Goal: Information Seeking & Learning: Find specific page/section

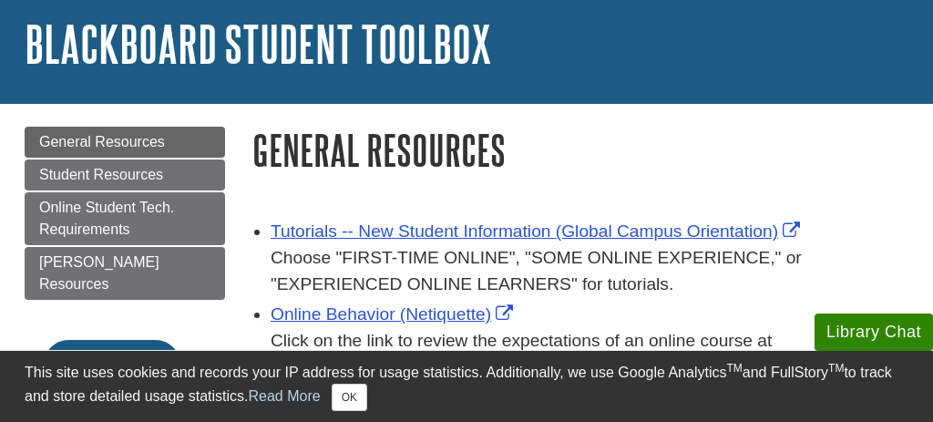
scroll to position [86, 0]
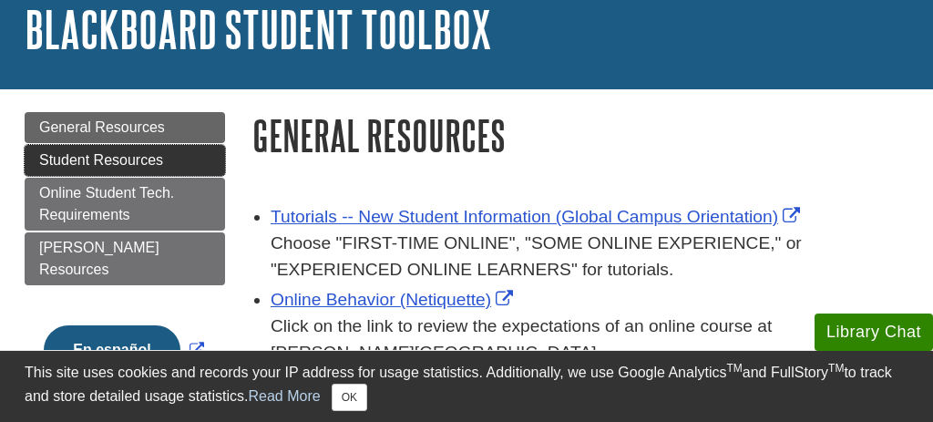
click at [117, 163] on span "Student Resources" at bounding box center [101, 159] width 124 height 15
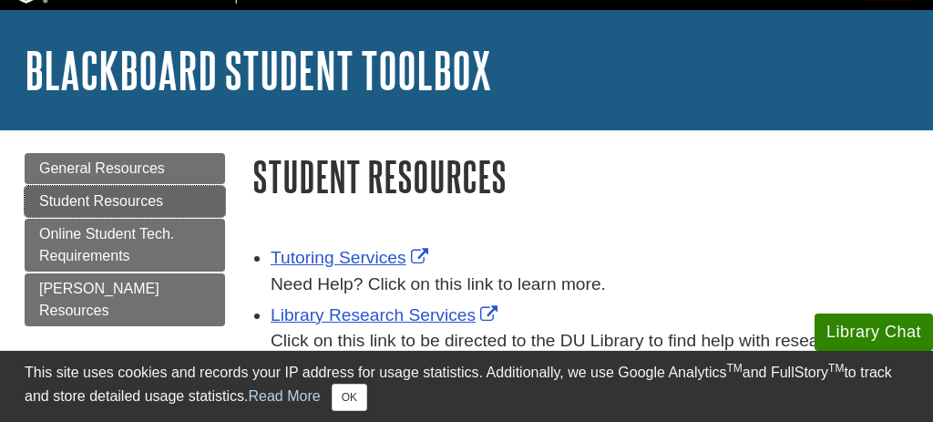
scroll to position [56, 0]
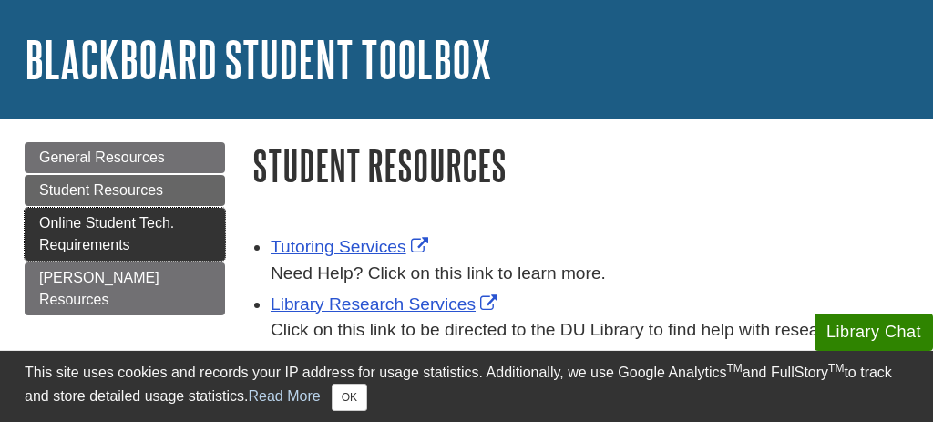
click at [188, 238] on link "Online Student Tech. Requirements" at bounding box center [125, 234] width 200 height 53
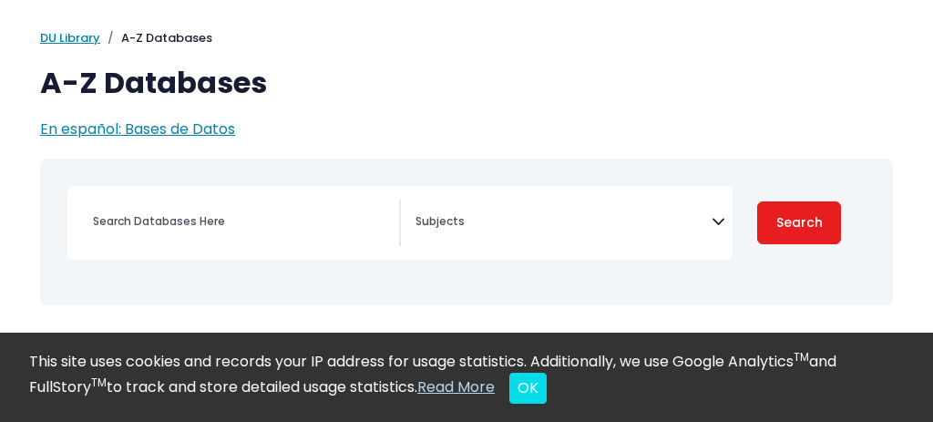
scroll to position [99, 0]
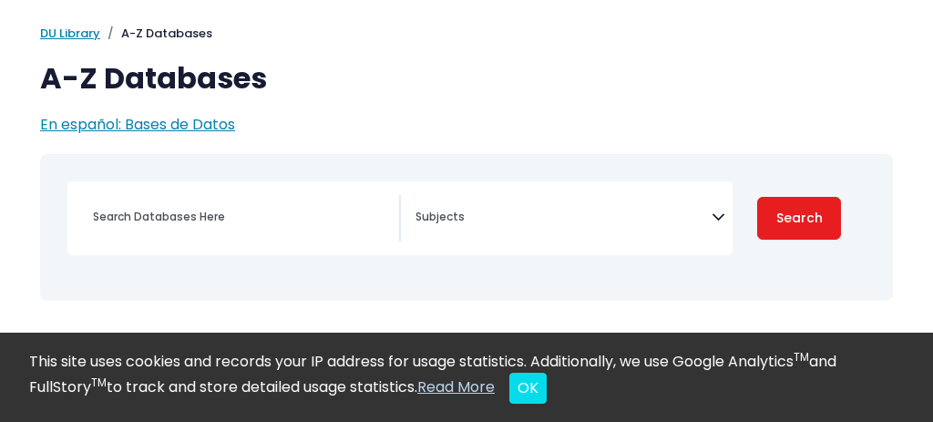
click at [541, 407] on div "This site uses cookies and records your IP address for usage statistics. Additi…" at bounding box center [466, 377] width 875 height 75
click at [716, 202] on icon "Search filters" at bounding box center [718, 214] width 14 height 26
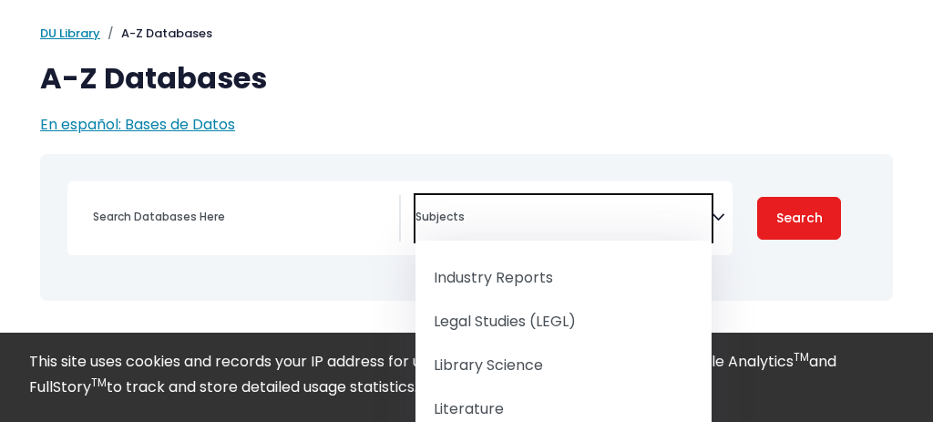
scroll to position [1398, 0]
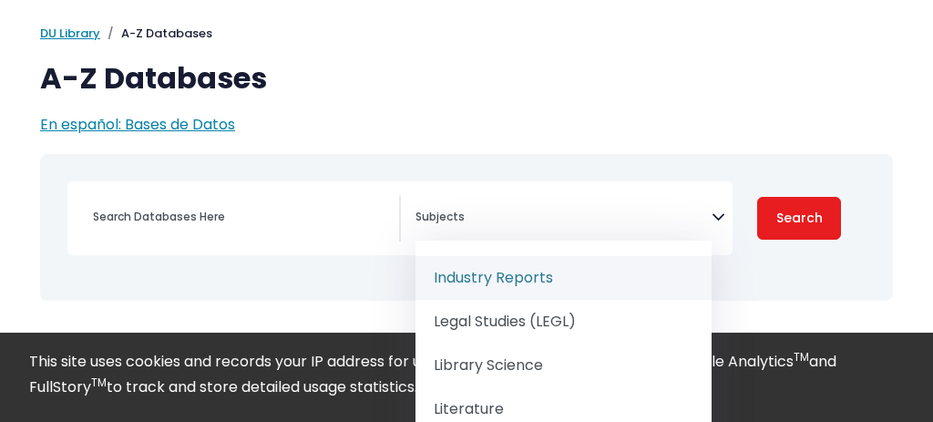
select select "219065"
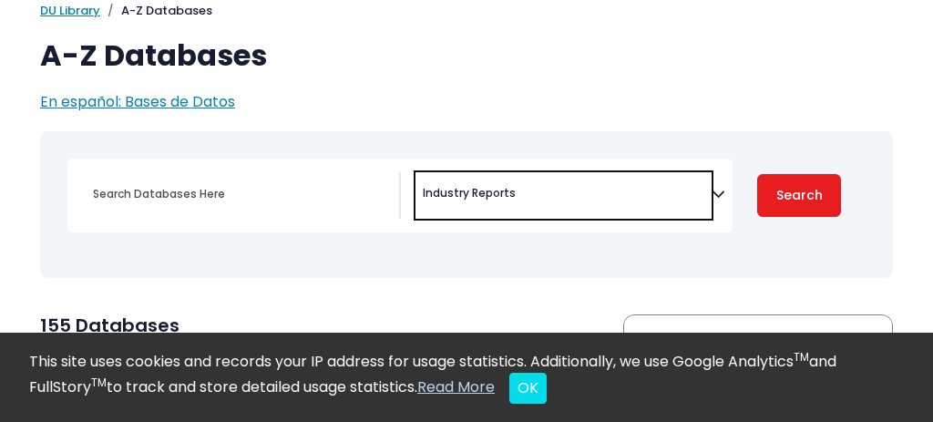
scroll to position [123, 0]
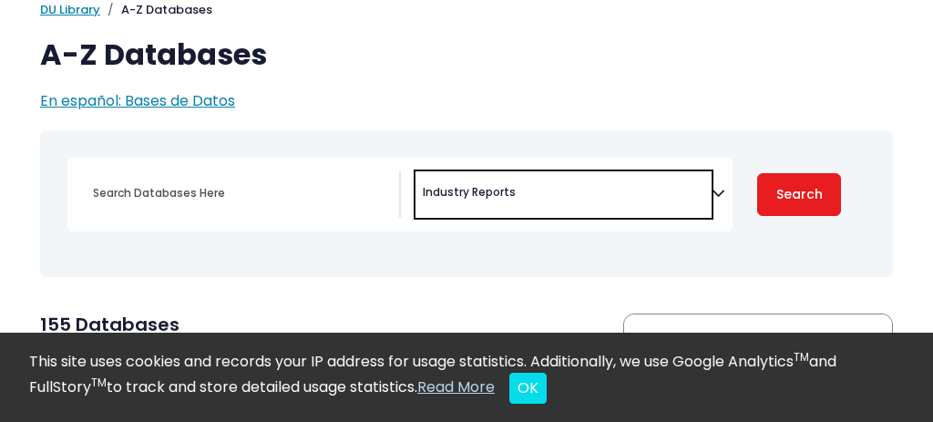
click at [712, 194] on icon "Search filters" at bounding box center [718, 191] width 14 height 26
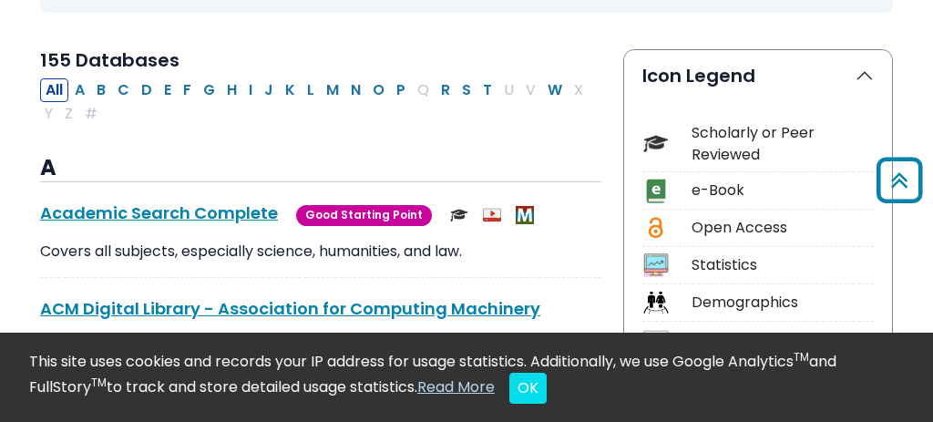
scroll to position [165, 0]
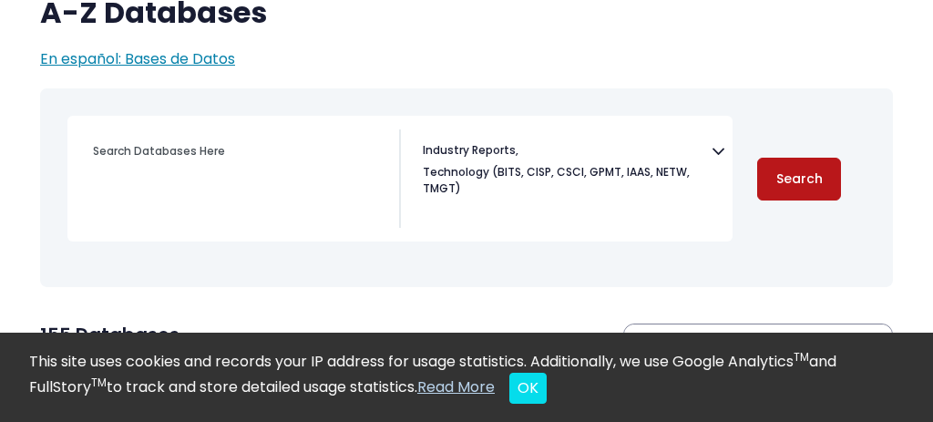
click at [772, 170] on button "Search" at bounding box center [799, 179] width 84 height 43
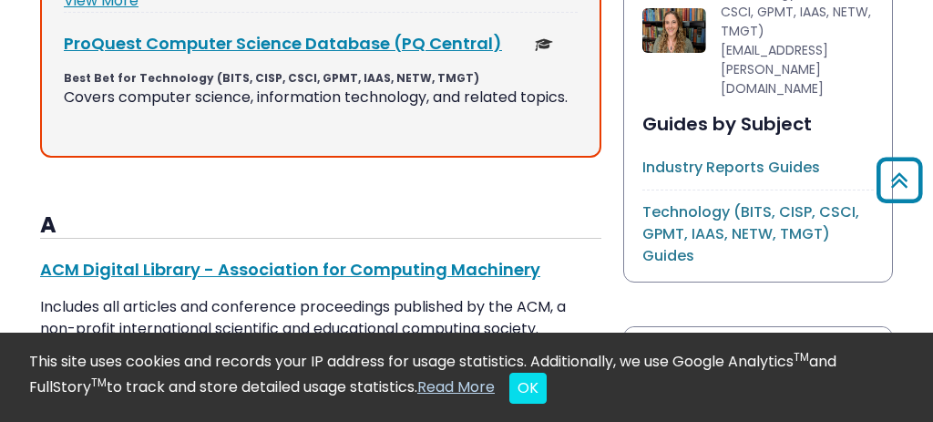
scroll to position [1229, 0]
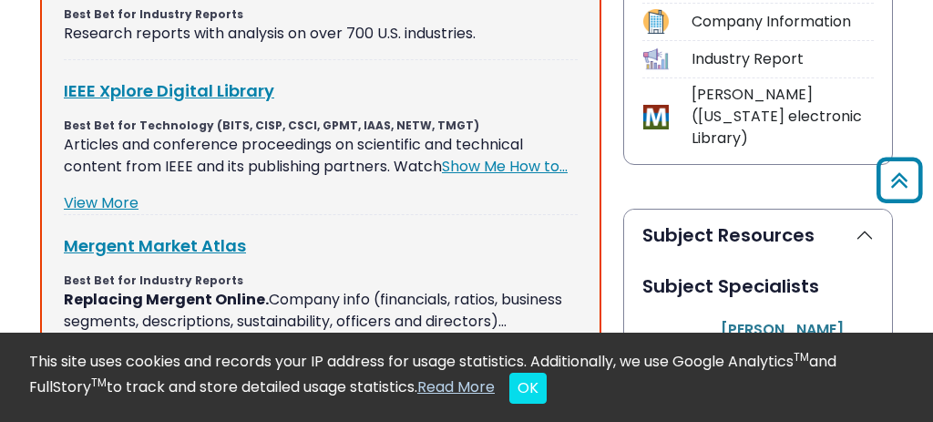
scroll to position [866, 0]
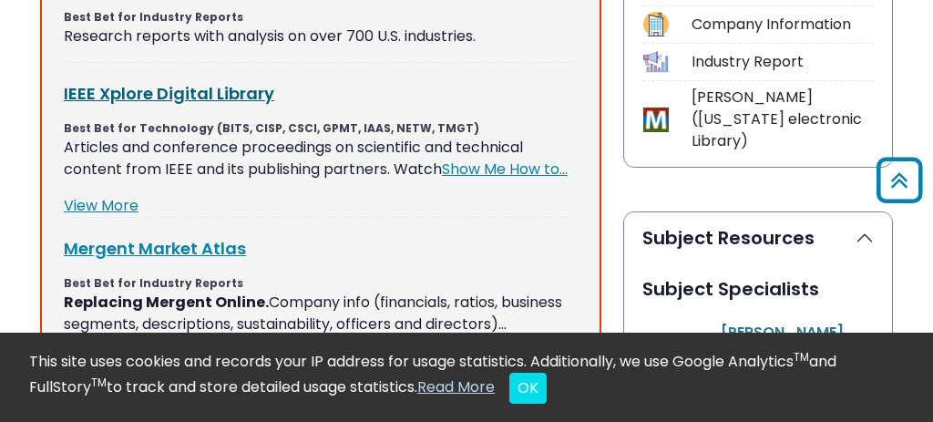
click at [229, 85] on link "IEEE Xplore Digital Library This link opens in a new window" at bounding box center [169, 93] width 210 height 23
